Goal: Find specific page/section: Find specific page/section

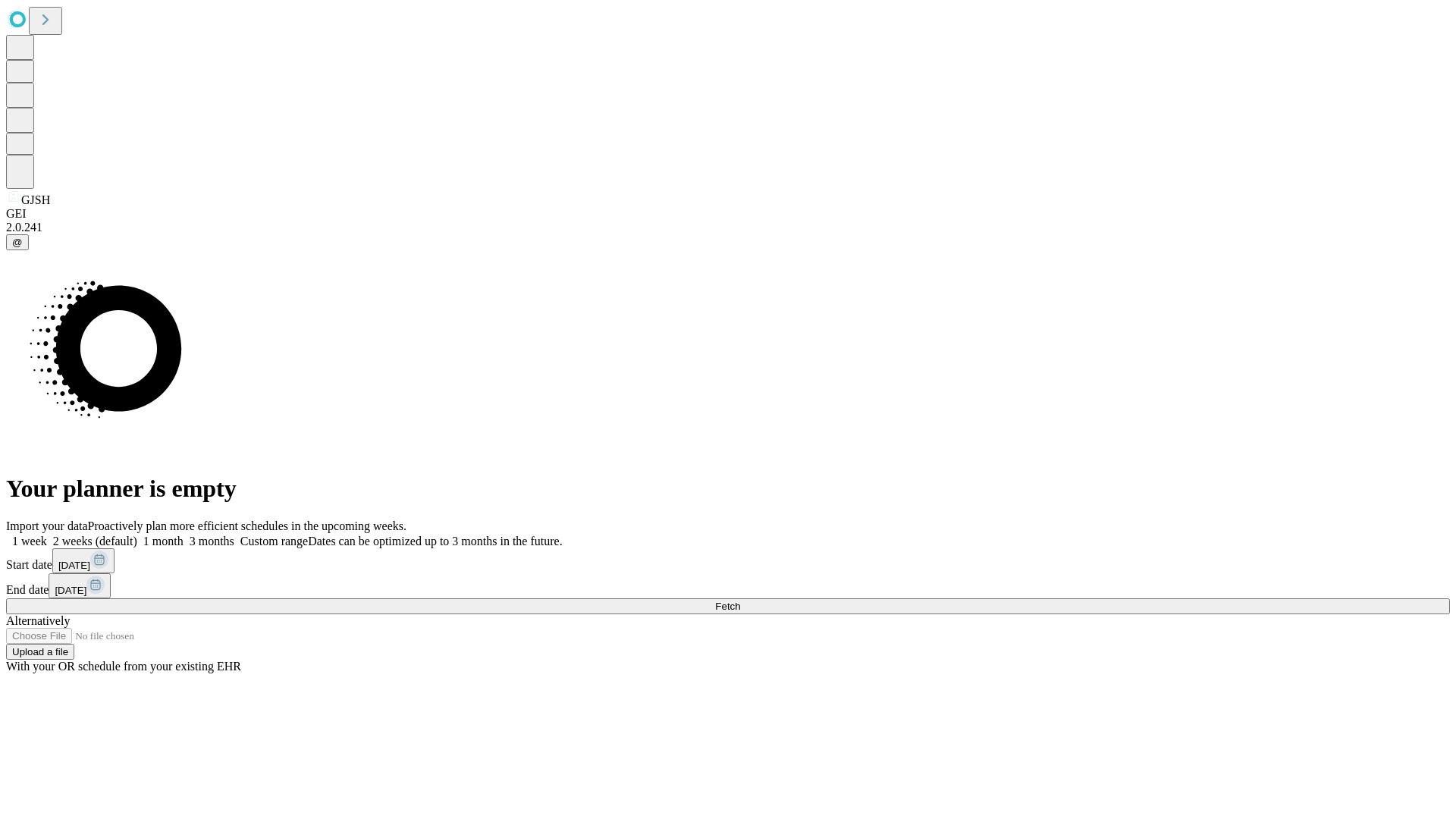
click at [740, 600] on span "Fetch" at bounding box center [728, 606] width 25 height 12
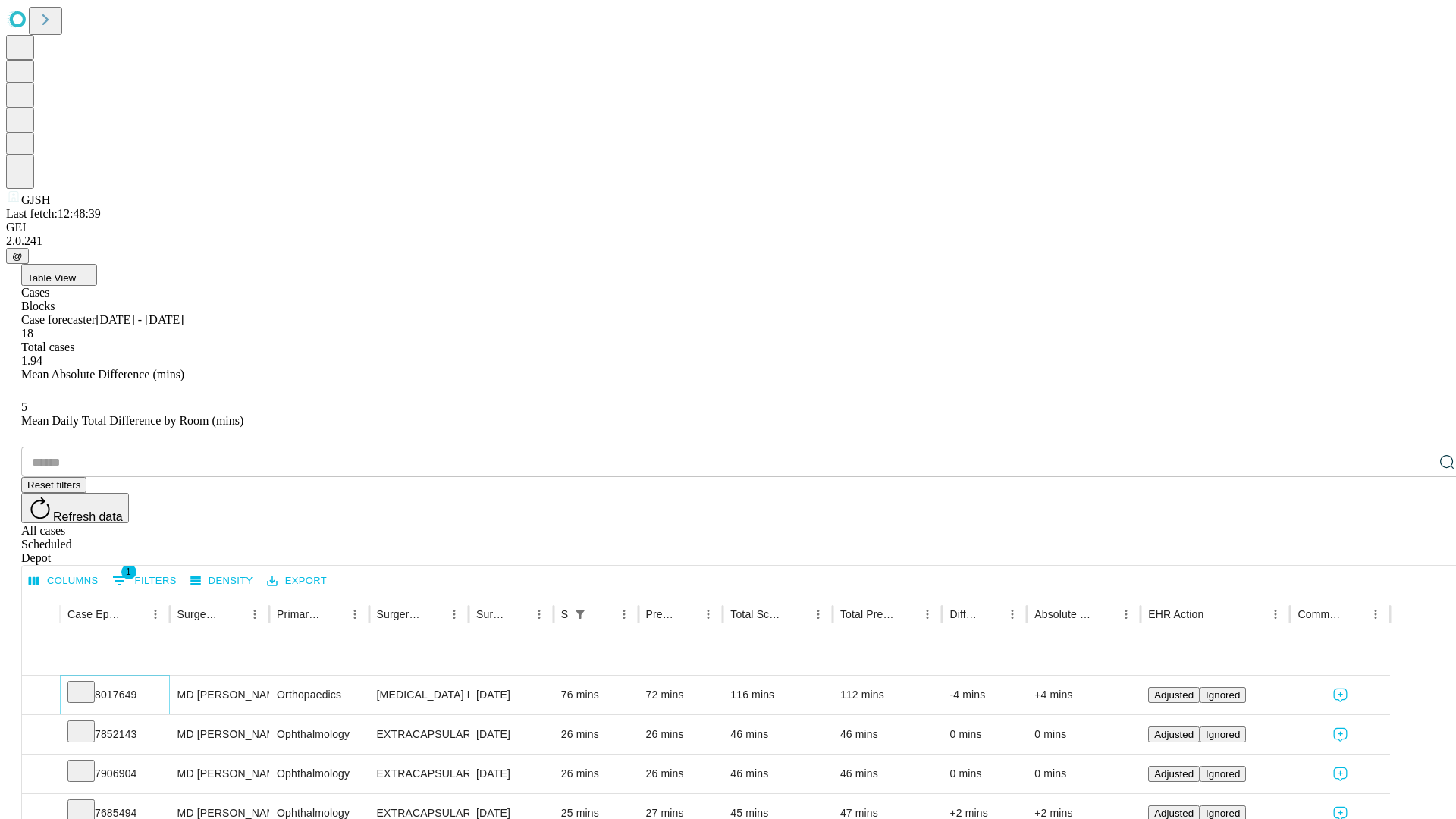
click at [88, 683] on icon at bounding box center [81, 690] width 15 height 15
